Goal: Information Seeking & Learning: Learn about a topic

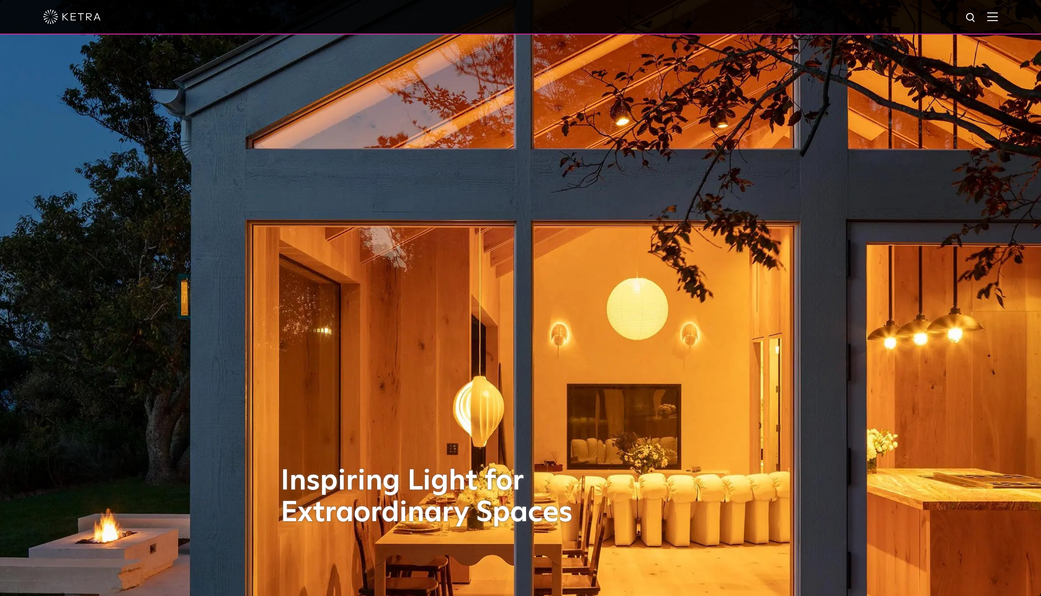
click at [998, 18] on img at bounding box center [992, 16] width 11 height 9
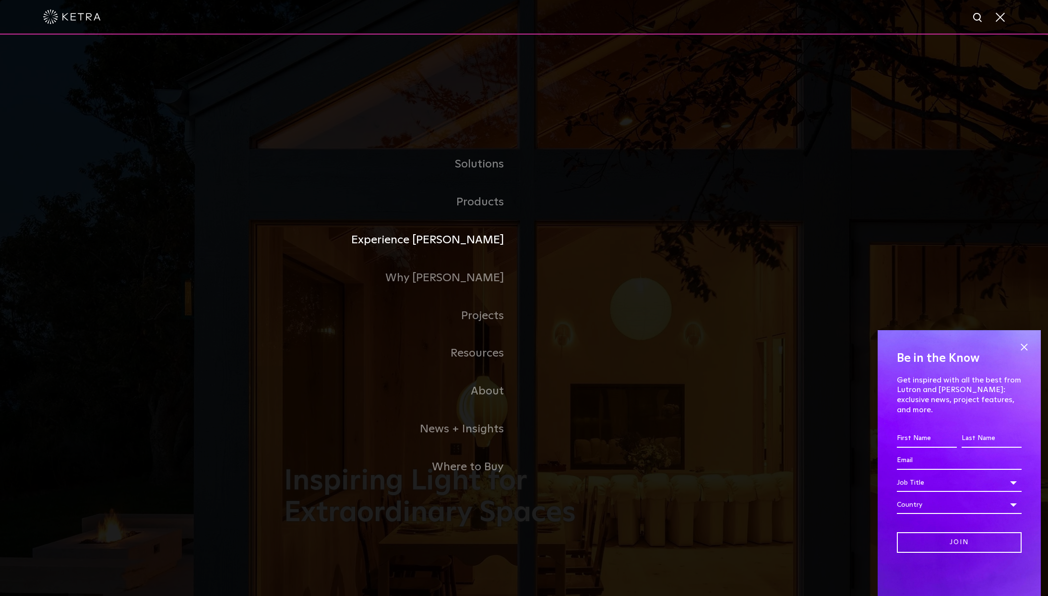
click at [449, 238] on link "Experience Ketra" at bounding box center [404, 240] width 240 height 38
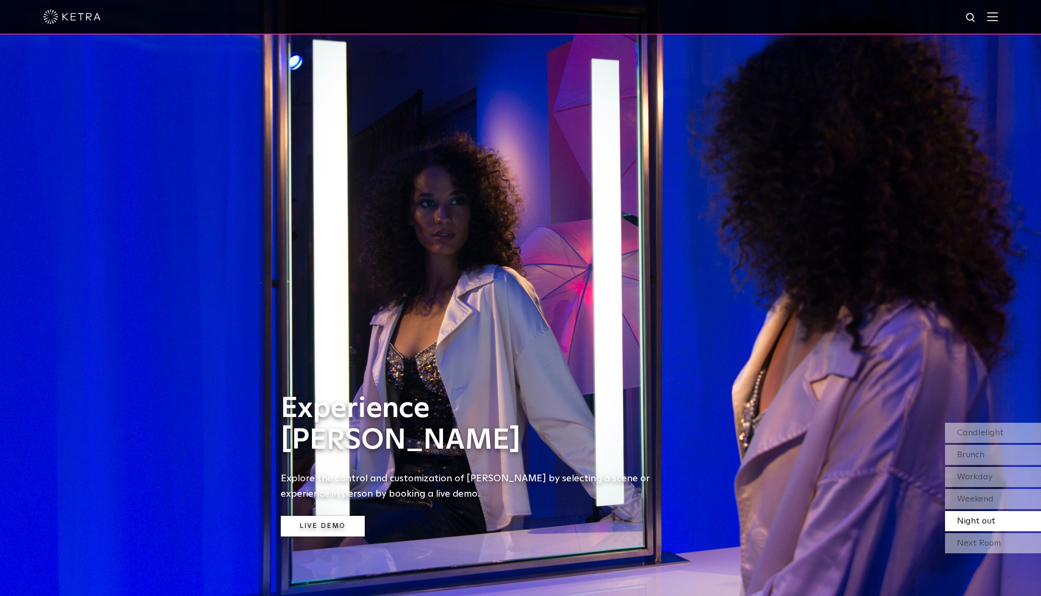
drag, startPoint x: 333, startPoint y: 524, endPoint x: 332, endPoint y: 518, distance: 5.8
click at [333, 524] on link "Live Demo" at bounding box center [323, 526] width 84 height 21
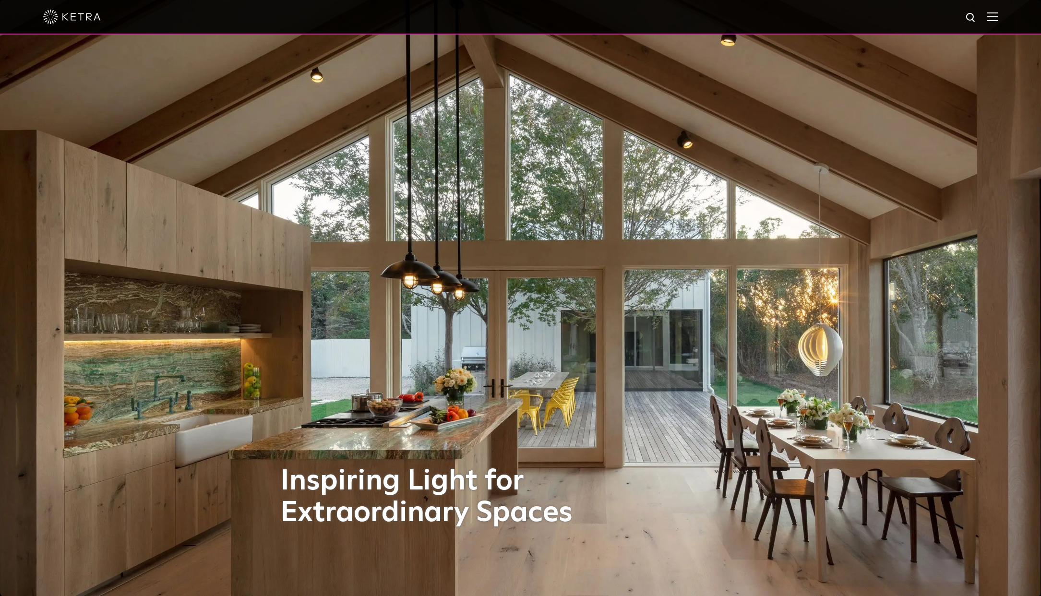
click at [994, 22] on div at bounding box center [520, 17] width 954 height 34
click at [998, 20] on img at bounding box center [992, 16] width 11 height 9
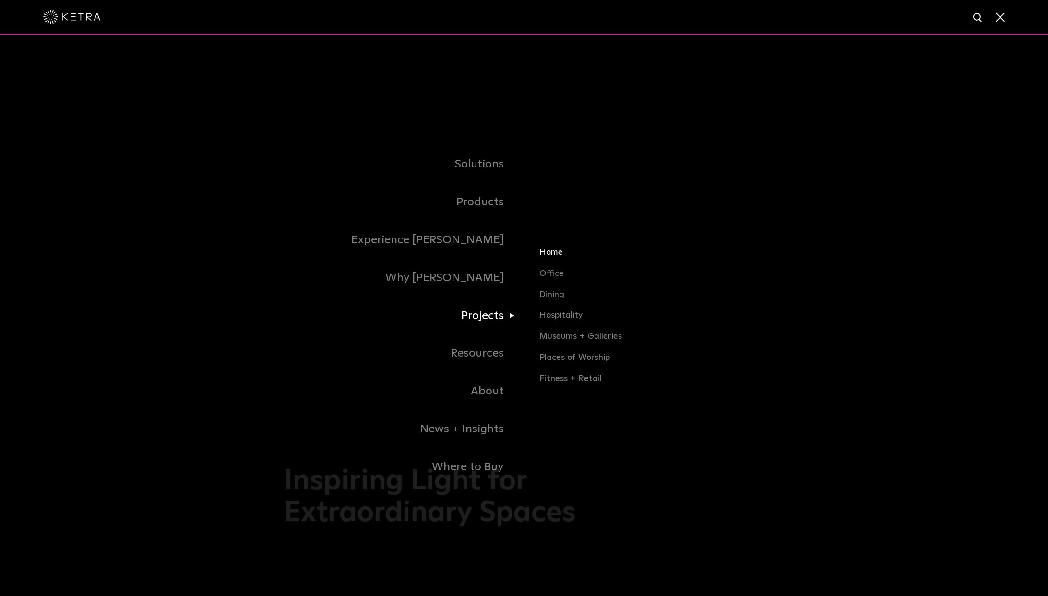
click at [552, 254] on link "Home" at bounding box center [651, 256] width 225 height 21
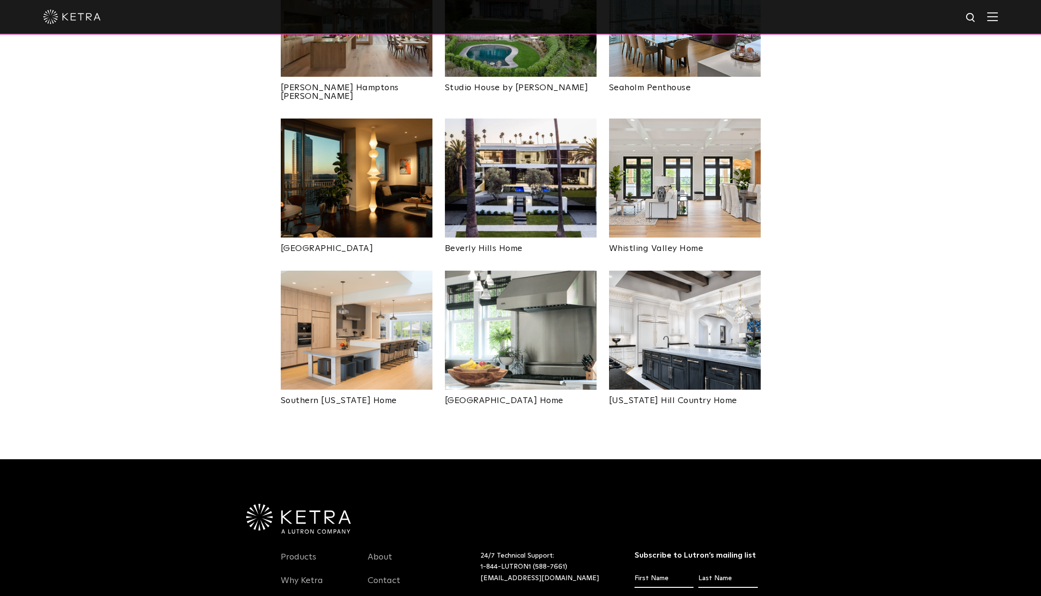
scroll to position [484, 0]
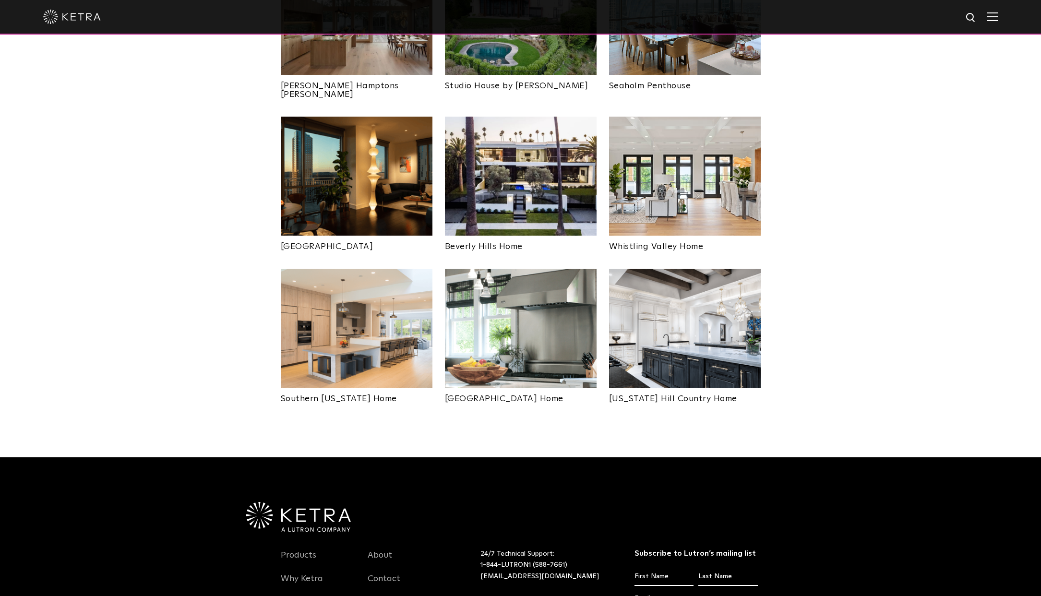
click at [720, 312] on img at bounding box center [685, 328] width 152 height 119
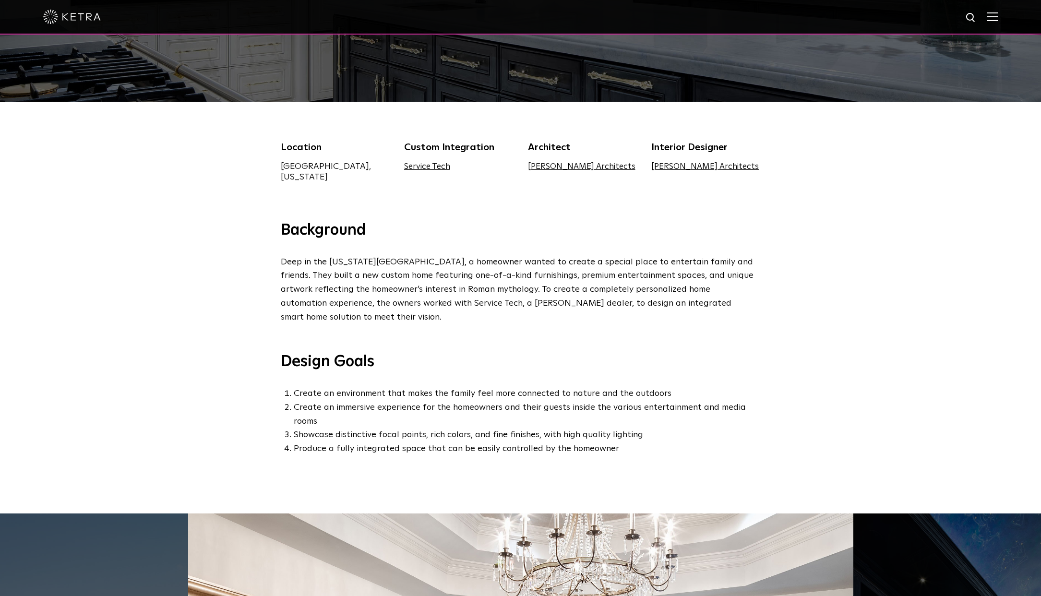
scroll to position [130, 0]
